Goal: Obtain resource: Obtain resource

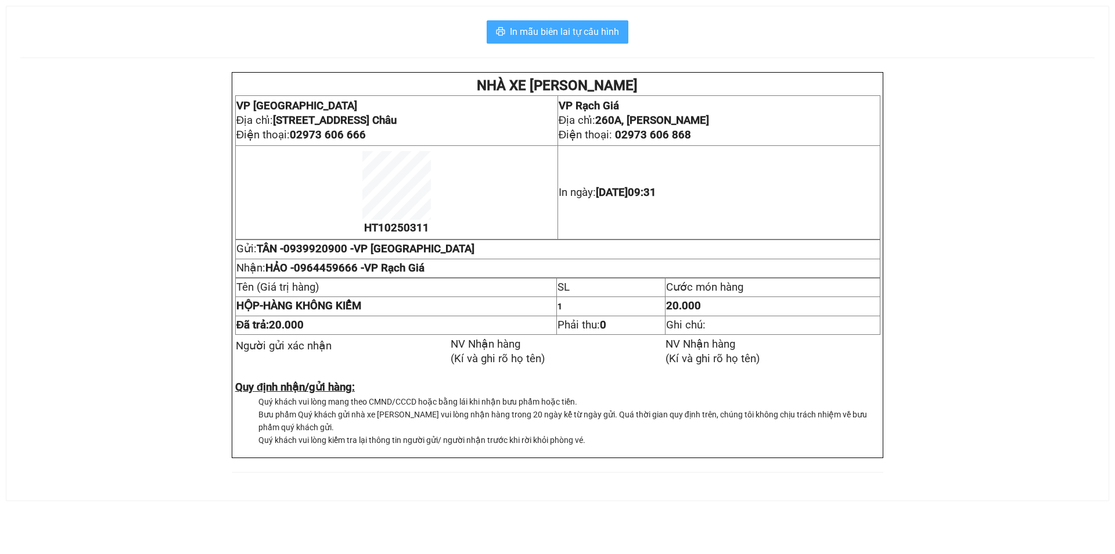
click at [522, 28] on span "In mẫu biên lai tự cấu hình" at bounding box center [564, 31] width 109 height 15
click at [552, 31] on span "In mẫu biên lai tự cấu hình" at bounding box center [564, 31] width 109 height 15
